Goal: Task Accomplishment & Management: Complete application form

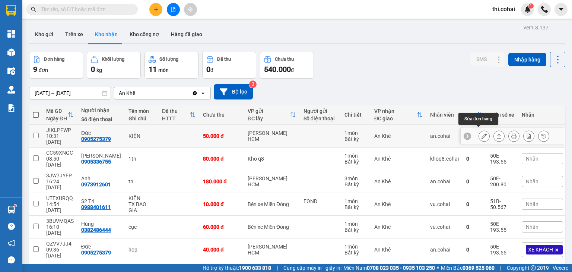
click at [482, 134] on icon at bounding box center [484, 135] width 5 height 5
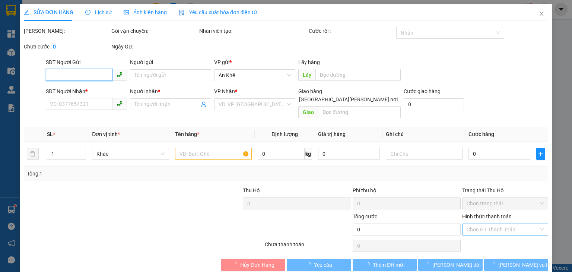
type input "0905275379"
type input "Đức"
type input "50.000"
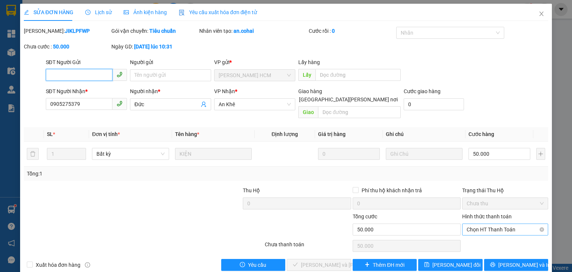
click at [477, 224] on span "Chọn HT Thanh Toán" at bounding box center [505, 229] width 77 height 11
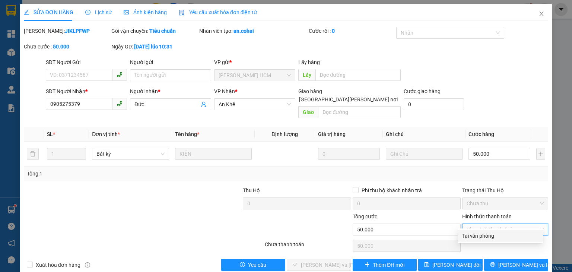
click at [472, 237] on div "Tại văn phòng" at bounding box center [500, 236] width 76 height 8
type input "0"
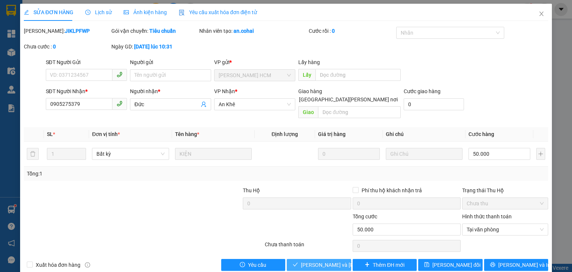
click at [334, 261] on span "[PERSON_NAME] và [PERSON_NAME] hàng" at bounding box center [351, 265] width 101 height 8
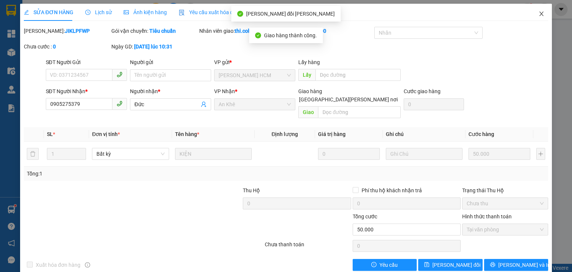
click at [539, 15] on icon "close" at bounding box center [542, 14] width 6 height 6
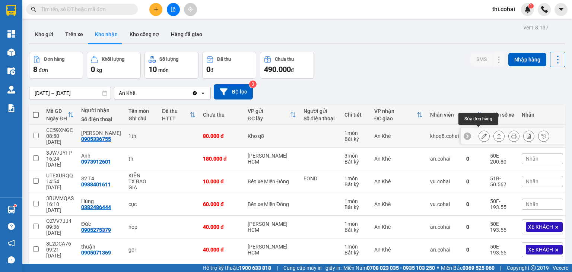
click at [482, 133] on icon at bounding box center [484, 135] width 5 height 5
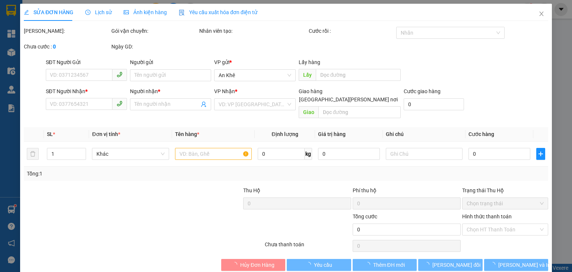
type input "0905336755"
type input "[PERSON_NAME]"
type input "80.000"
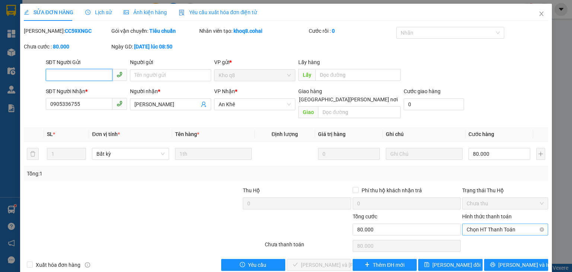
click at [467, 224] on span "Chọn HT Thanh Toán" at bounding box center [505, 229] width 77 height 11
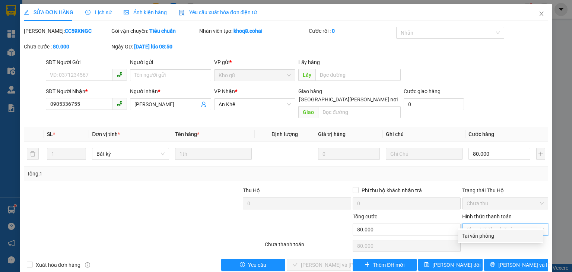
click at [465, 235] on div "Tại văn phòng" at bounding box center [500, 236] width 76 height 8
type input "0"
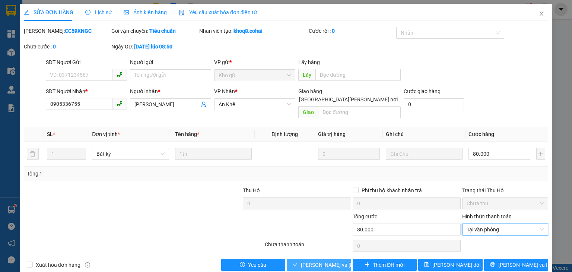
click at [322, 261] on span "[PERSON_NAME] và [PERSON_NAME] hàng" at bounding box center [351, 265] width 101 height 8
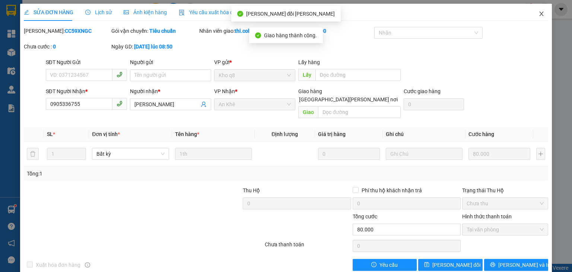
click at [540, 14] on icon "close" at bounding box center [542, 14] width 4 height 4
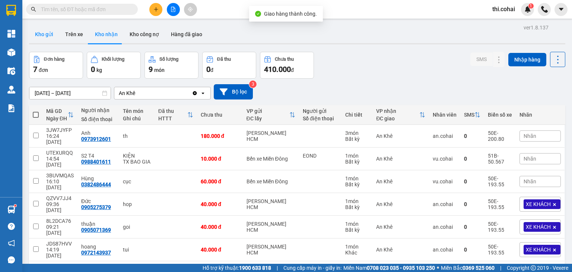
click at [51, 34] on button "Kho gửi" at bounding box center [44, 34] width 30 height 18
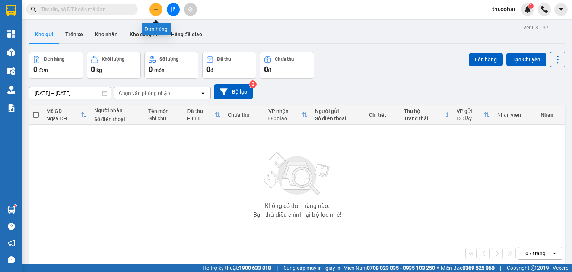
click at [153, 5] on button at bounding box center [155, 9] width 13 height 13
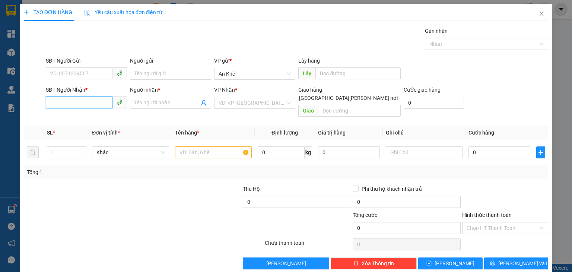
drag, startPoint x: 80, startPoint y: 102, endPoint x: 159, endPoint y: 21, distance: 113.6
click at [83, 100] on input "SĐT Người Nhận *" at bounding box center [79, 102] width 67 height 12
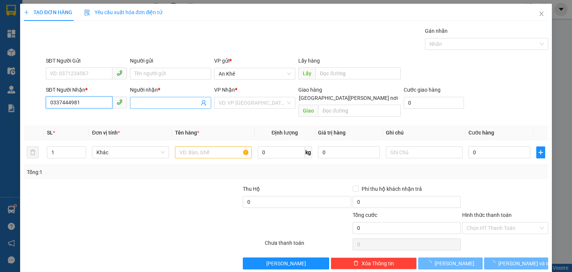
type input "0337444981"
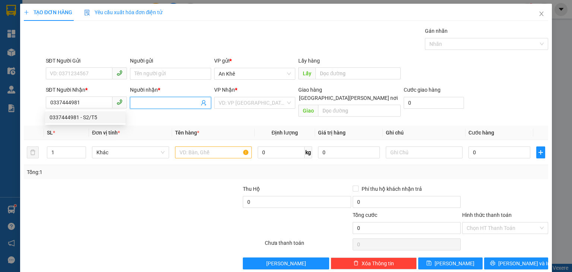
click at [143, 103] on input "Người nhận *" at bounding box center [166, 103] width 65 height 8
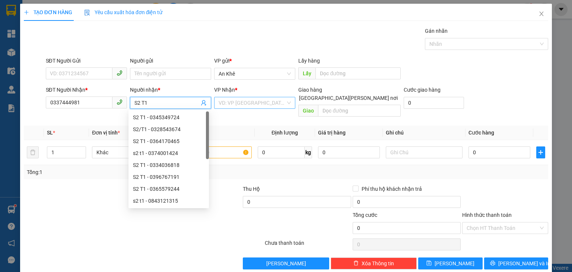
type input "S2 T1"
click at [248, 102] on input "search" at bounding box center [252, 102] width 67 height 11
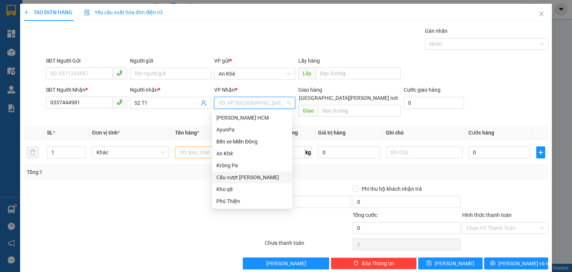
click at [243, 178] on div "Cầu vượt [PERSON_NAME]" at bounding box center [252, 177] width 72 height 8
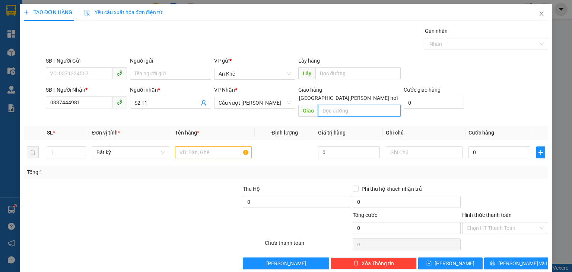
click at [335, 105] on input "text" at bounding box center [359, 111] width 83 height 12
type input "[PERSON_NAME] Điền TB"
click at [195, 149] on input "text" at bounding box center [213, 152] width 77 height 12
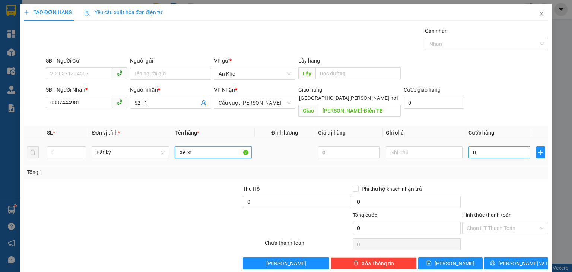
type input "Xe Sr"
click at [478, 146] on input "0" at bounding box center [500, 152] width 62 height 12
type input "4"
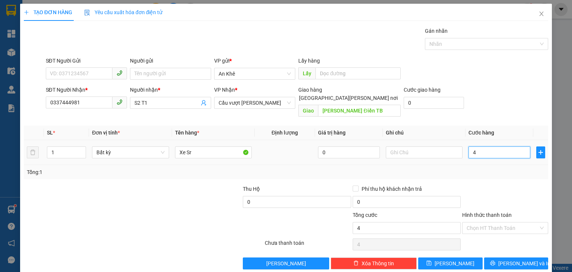
type input "45"
type input "450"
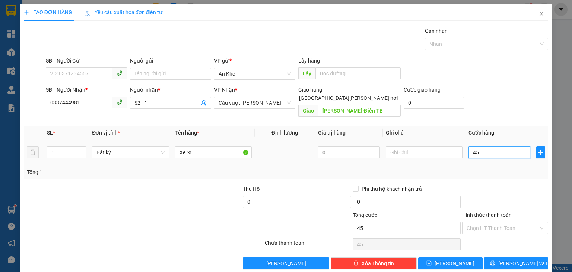
type input "450"
type input "450.000"
click at [458, 257] on button "[PERSON_NAME]" at bounding box center [450, 263] width 64 height 12
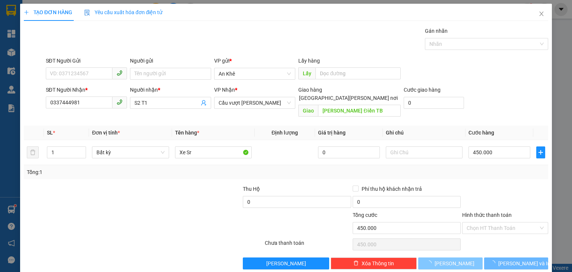
type input "0"
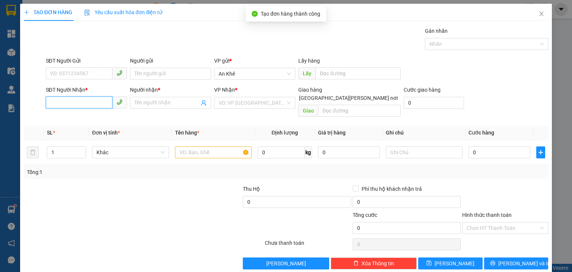
click at [77, 102] on input "SĐT Người Nhận *" at bounding box center [79, 102] width 67 height 12
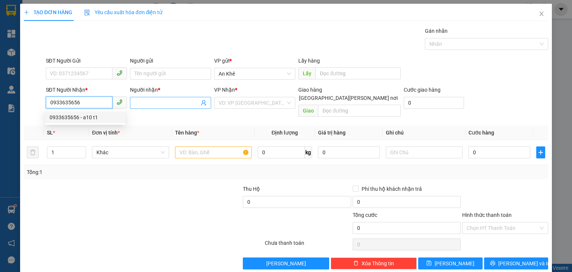
type input "0933635656"
click at [141, 100] on input "Người nhận *" at bounding box center [166, 103] width 65 height 8
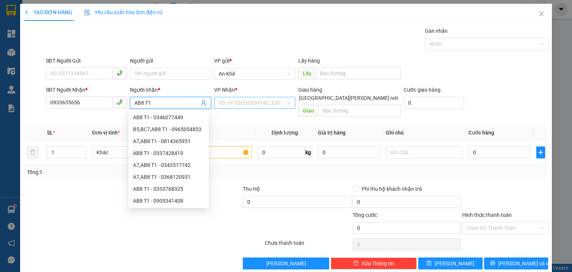
type input "AB8 T1"
click at [244, 99] on input "search" at bounding box center [252, 102] width 67 height 11
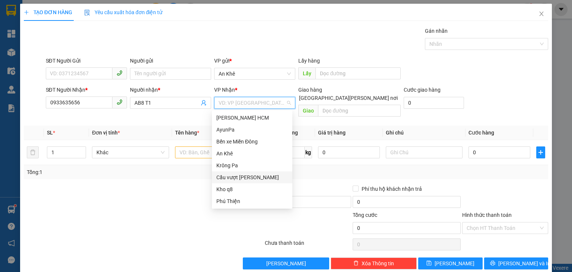
drag, startPoint x: 240, startPoint y: 176, endPoint x: 303, endPoint y: 121, distance: 83.7
click at [242, 172] on div "Cầu vượt [PERSON_NAME]" at bounding box center [252, 177] width 80 height 12
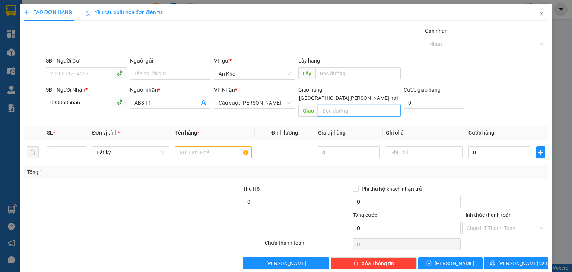
click at [335, 105] on input "text" at bounding box center [359, 111] width 83 height 12
type input "Bầu Xéo"
click at [186, 146] on input "text" at bounding box center [213, 152] width 77 height 12
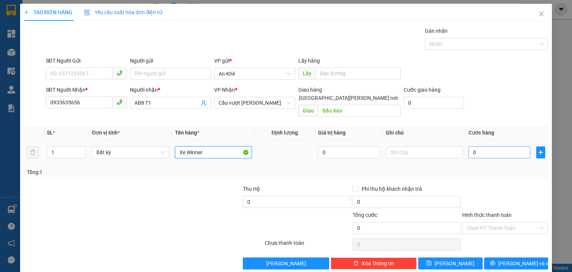
type input "Xe Winner"
click at [487, 148] on input "0" at bounding box center [500, 152] width 62 height 12
type input "5"
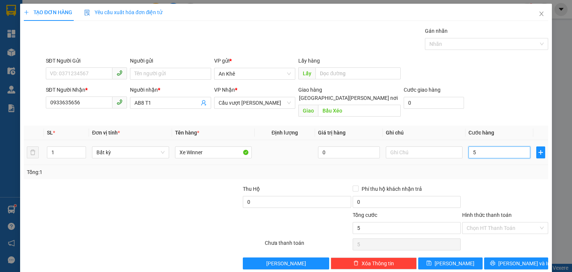
type input "50"
type input "500"
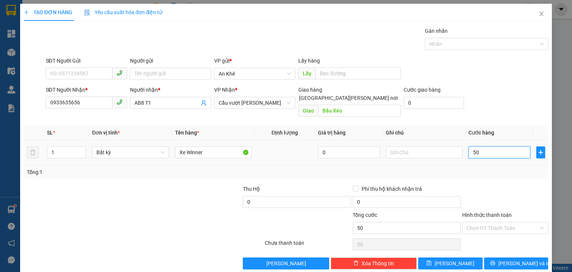
type input "500"
type input "500.000"
click at [444, 257] on button "[PERSON_NAME]" at bounding box center [450, 263] width 64 height 12
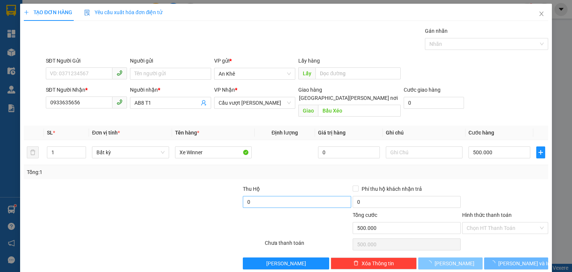
type input "0"
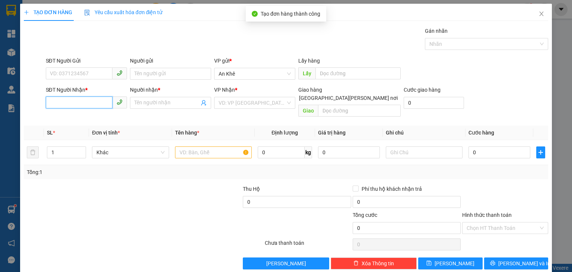
click at [74, 101] on input "SĐT Người Nhận *" at bounding box center [79, 102] width 67 height 12
type input "0389434431"
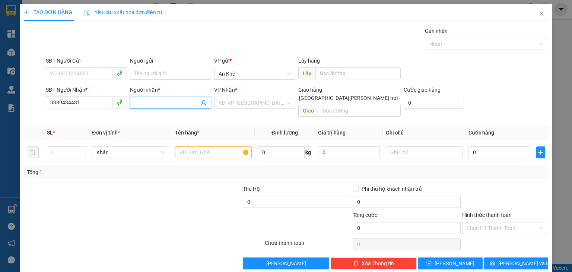
click at [156, 104] on input "Người nhận *" at bounding box center [166, 103] width 65 height 8
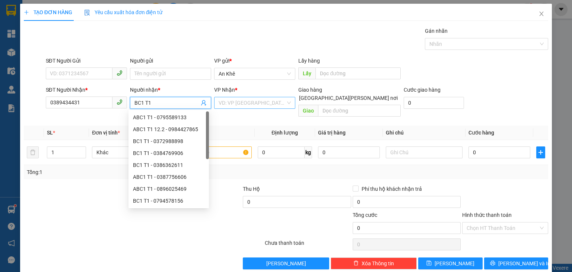
type input "BC1 T1"
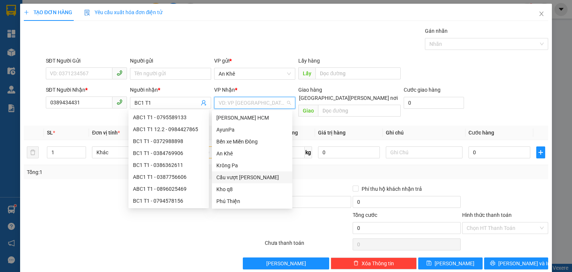
drag, startPoint x: 267, startPoint y: 102, endPoint x: 258, endPoint y: 140, distance: 39.8
click at [267, 102] on input "search" at bounding box center [252, 102] width 67 height 11
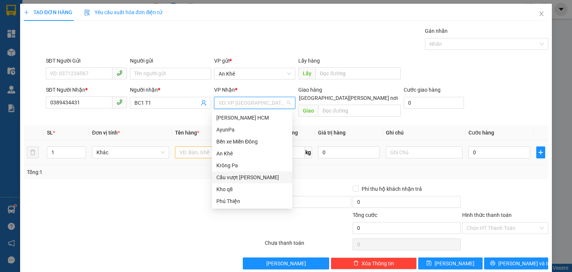
drag, startPoint x: 247, startPoint y: 178, endPoint x: 282, endPoint y: 134, distance: 55.7
click at [247, 178] on div "Cầu vượt [PERSON_NAME]" at bounding box center [252, 177] width 72 height 8
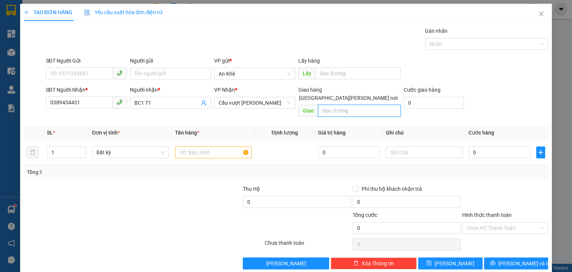
click at [337, 106] on input "text" at bounding box center [359, 111] width 83 height 12
type input "Bầu Xéo"
click at [195, 146] on input "text" at bounding box center [213, 152] width 77 height 12
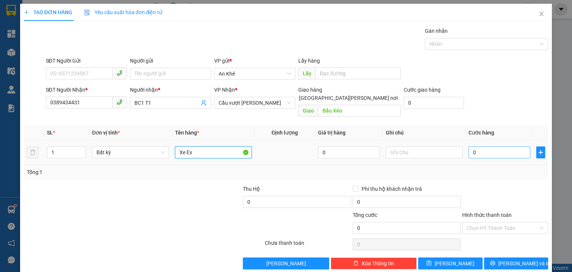
type input "Xe Ex"
click at [490, 146] on input "0" at bounding box center [500, 152] width 62 height 12
type input "5"
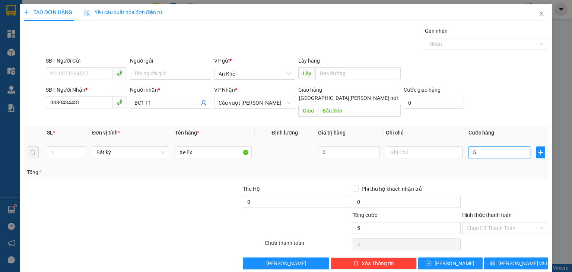
type input "50"
type input "500"
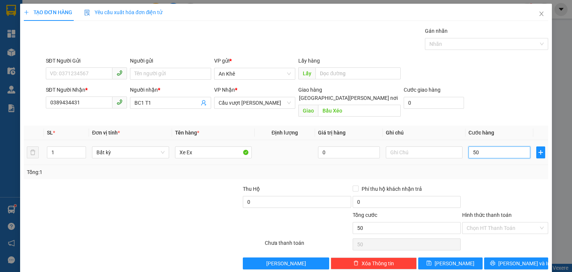
type input "500"
type input "500.000"
click at [432, 260] on icon "save" at bounding box center [429, 262] width 5 height 5
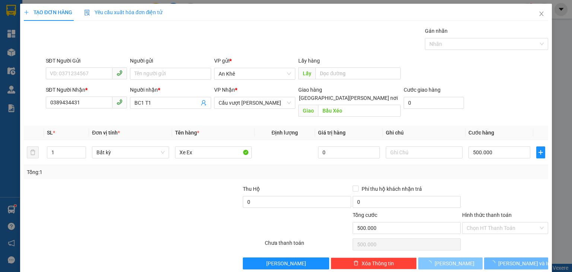
type input "0"
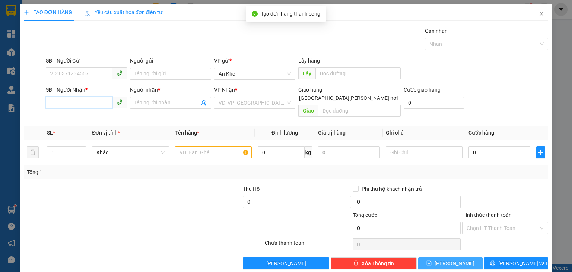
click at [90, 103] on input "SĐT Người Nhận *" at bounding box center [79, 102] width 67 height 12
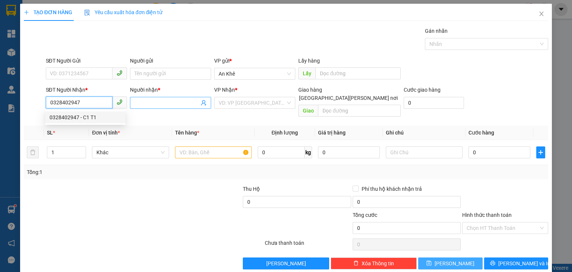
type input "0328402947"
click at [172, 99] on input "Người nhận *" at bounding box center [166, 103] width 65 height 8
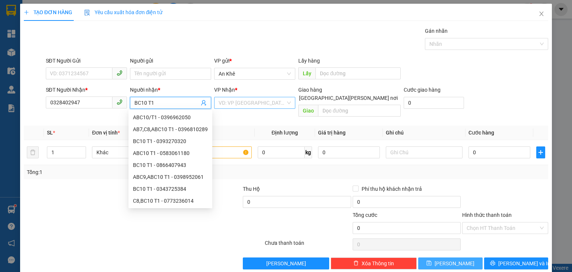
type input "BC10 T1"
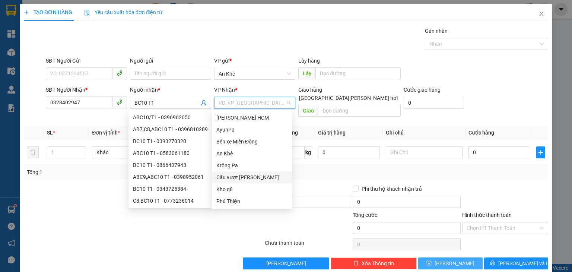
click at [240, 99] on input "search" at bounding box center [252, 102] width 67 height 11
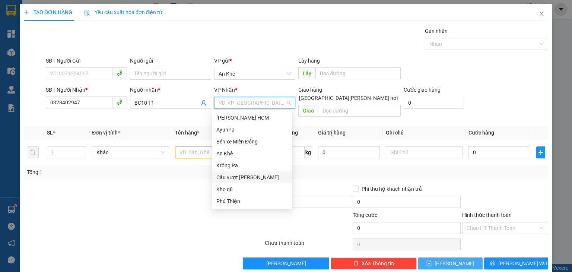
click at [240, 174] on div "Cầu vượt [PERSON_NAME]" at bounding box center [252, 177] width 72 height 8
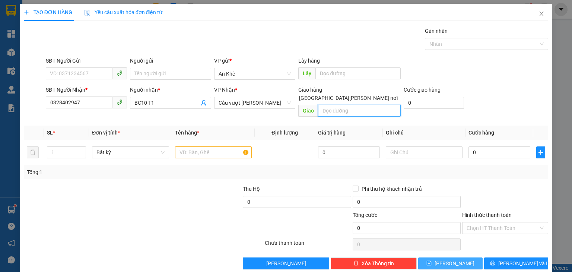
click at [331, 105] on input "text" at bounding box center [359, 111] width 83 height 12
type input "Bến Cam"
click at [192, 148] on input "text" at bounding box center [213, 152] width 77 height 12
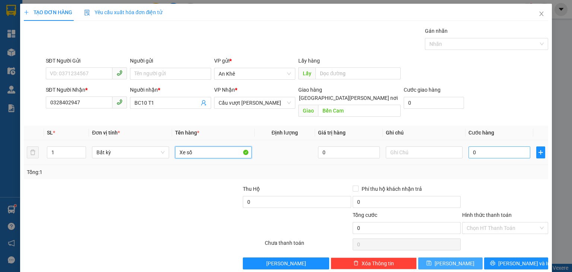
type input "Xe số"
click at [481, 146] on input "0" at bounding box center [500, 152] width 62 height 12
type input "4"
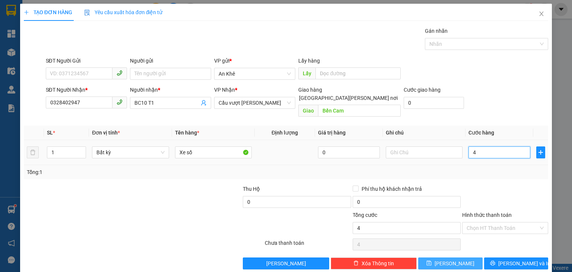
type input "40"
type input "400"
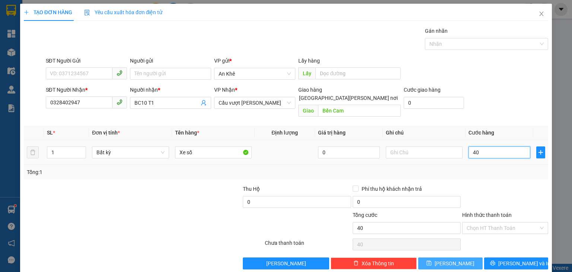
type input "400"
type input "400.000"
click at [450, 259] on span "[PERSON_NAME]" at bounding box center [455, 263] width 40 height 8
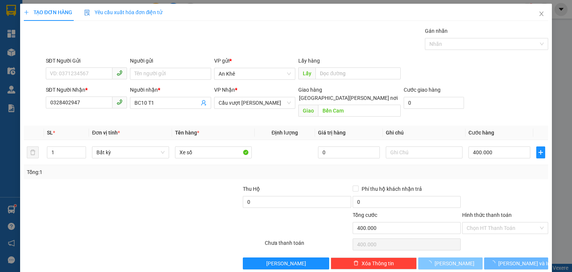
type input "0"
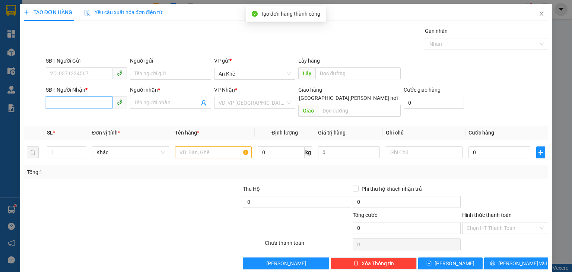
drag, startPoint x: 90, startPoint y: 106, endPoint x: 77, endPoint y: 50, distance: 57.3
click at [90, 105] on input "SĐT Người Nhận *" at bounding box center [79, 102] width 67 height 12
type input "0345705621"
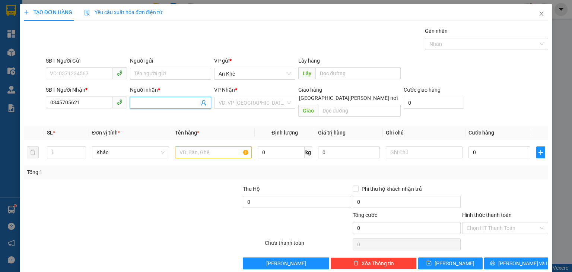
click at [148, 105] on input "Người nhận *" at bounding box center [166, 103] width 65 height 8
type input "B3,BC5 T1"
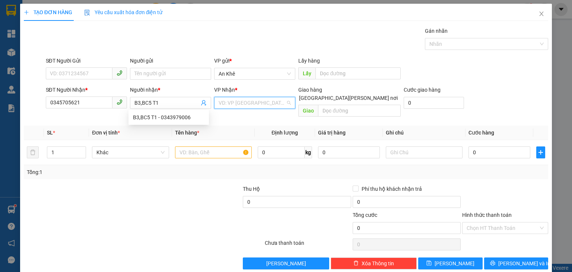
click at [238, 102] on input "search" at bounding box center [252, 102] width 67 height 11
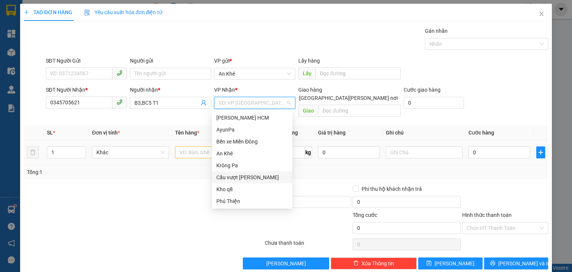
drag, startPoint x: 247, startPoint y: 176, endPoint x: 295, endPoint y: 133, distance: 64.1
click at [248, 174] on div "Cầu vượt [PERSON_NAME]" at bounding box center [252, 177] width 72 height 8
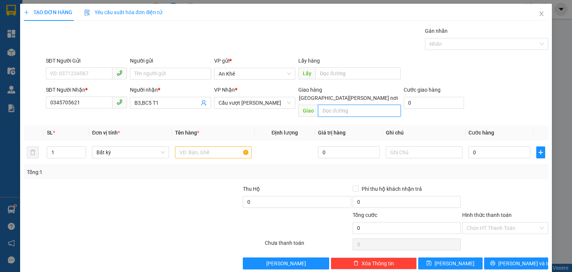
click at [337, 105] on input "text" at bounding box center [359, 111] width 83 height 12
type input "Bến Cam"
click at [186, 146] on input "text" at bounding box center [213, 152] width 77 height 12
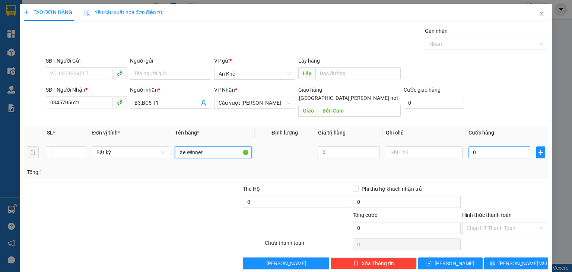
type input "Xe Winner"
click at [493, 147] on input "0" at bounding box center [500, 152] width 62 height 12
type input "5"
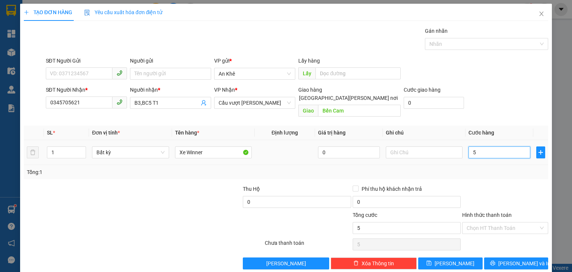
type input "50"
type input "500"
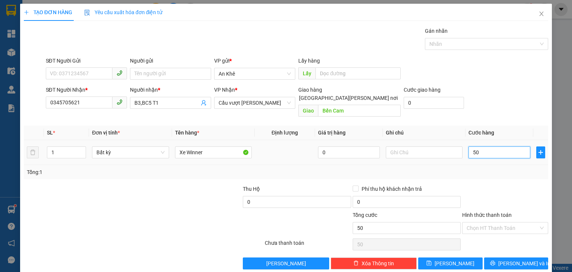
type input "500"
type input "500.000"
click at [446, 259] on span "[PERSON_NAME]" at bounding box center [455, 263] width 40 height 8
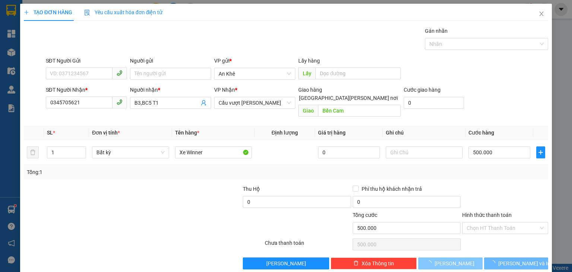
type input "0"
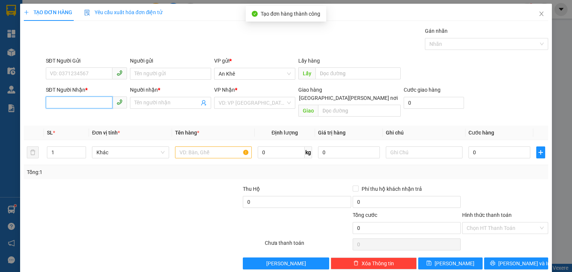
drag, startPoint x: 76, startPoint y: 102, endPoint x: 60, endPoint y: 19, distance: 85.3
click at [76, 102] on input "SĐT Người Nhận *" at bounding box center [79, 102] width 67 height 12
type input "0944917021"
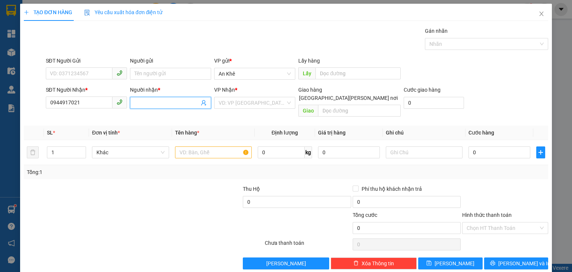
click at [146, 102] on input "Người nhận *" at bounding box center [166, 103] width 65 height 8
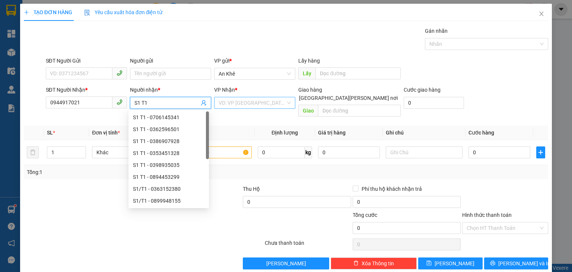
type input "S1 T1"
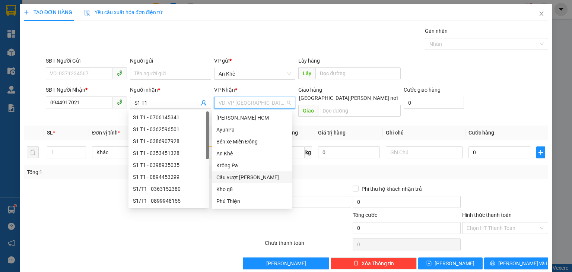
click at [238, 102] on input "search" at bounding box center [252, 102] width 67 height 11
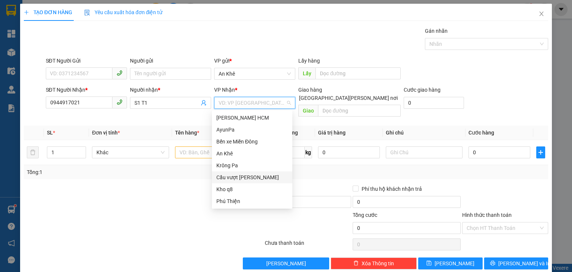
click at [242, 177] on div "Cầu vượt [PERSON_NAME]" at bounding box center [252, 177] width 72 height 8
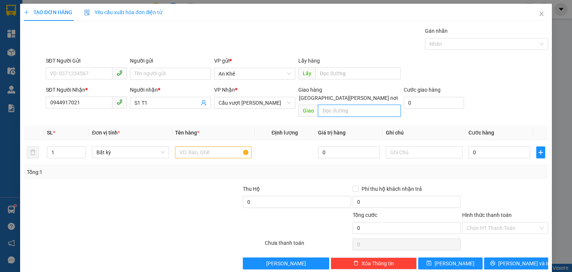
click at [331, 105] on input "text" at bounding box center [359, 111] width 83 height 12
type input "Bến Cam"
click at [210, 146] on input "text" at bounding box center [213, 152] width 77 height 12
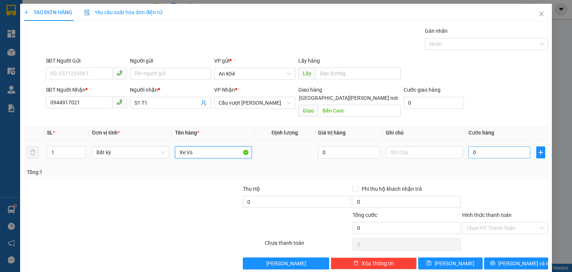
type input "Xe Vs"
click at [476, 147] on input "0" at bounding box center [500, 152] width 62 height 12
type input "5"
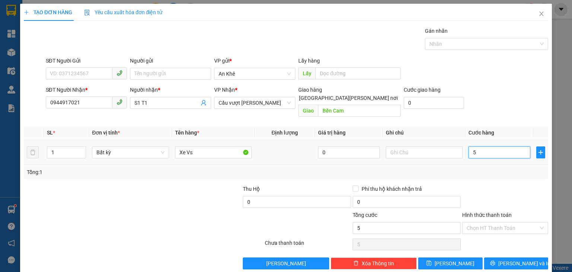
type input "55"
type input "550"
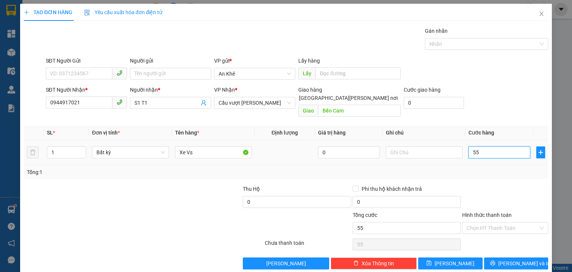
type input "550"
type input "550.000"
click at [432, 261] on icon "save" at bounding box center [429, 263] width 5 height 5
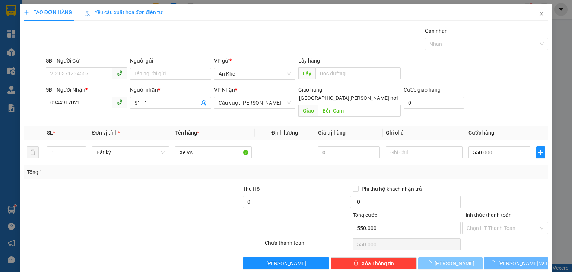
type input "0"
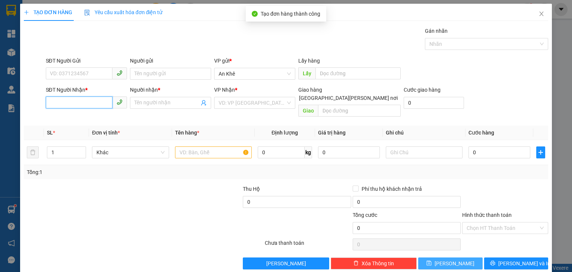
click at [73, 101] on input "SĐT Người Nhận *" at bounding box center [79, 102] width 67 height 12
click at [539, 15] on icon "close" at bounding box center [542, 14] width 6 height 6
